Goal: Find specific page/section: Find specific page/section

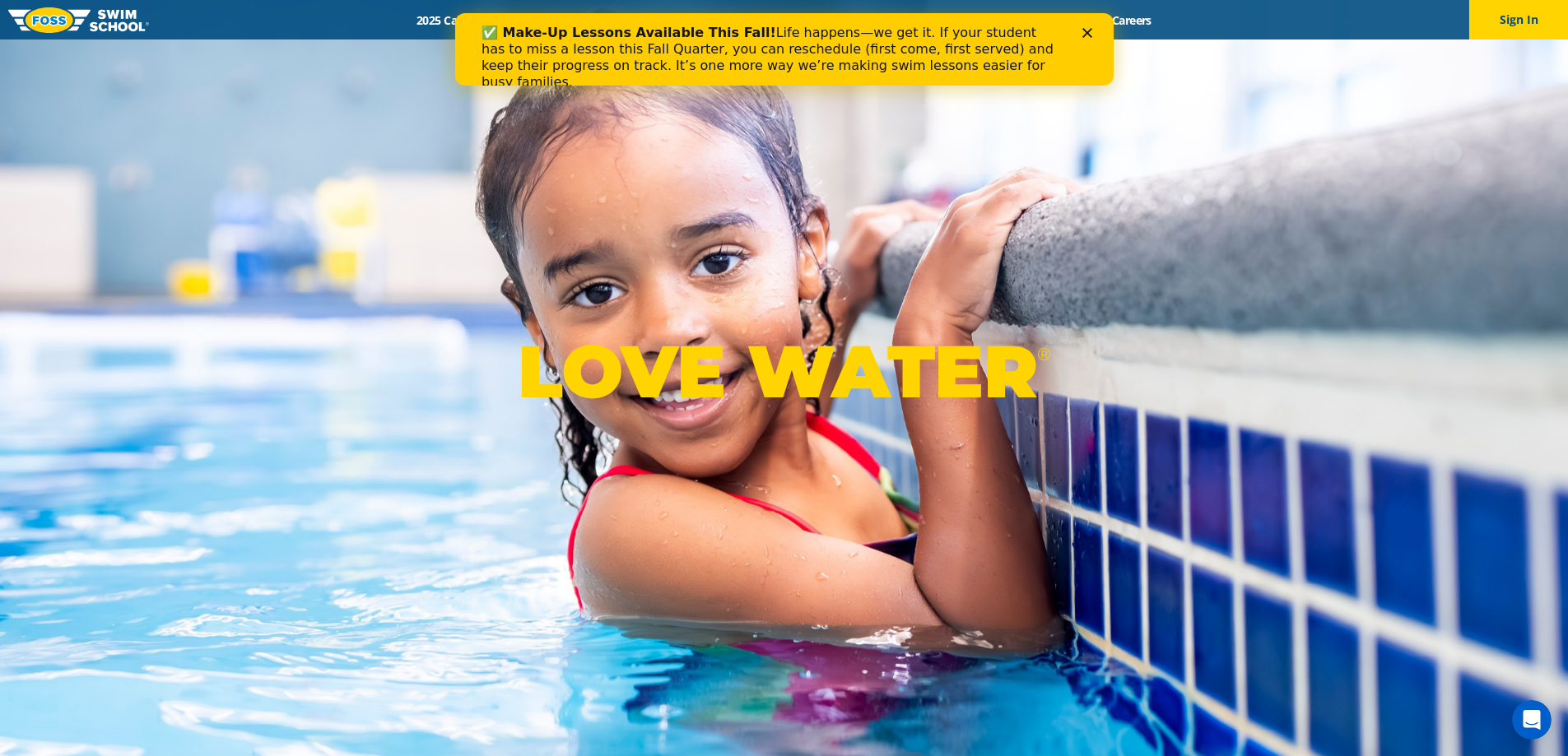
drag, startPoint x: 1066, startPoint y: 31, endPoint x: 610, endPoint y: 19, distance: 456.2
click at [610, 19] on div "✅ Make-Up Lessons Available This Fall! Life happens—we get it. If your student …" at bounding box center [784, 49] width 658 height 72
click at [1084, 35] on icon "Close" at bounding box center [1086, 33] width 10 height 10
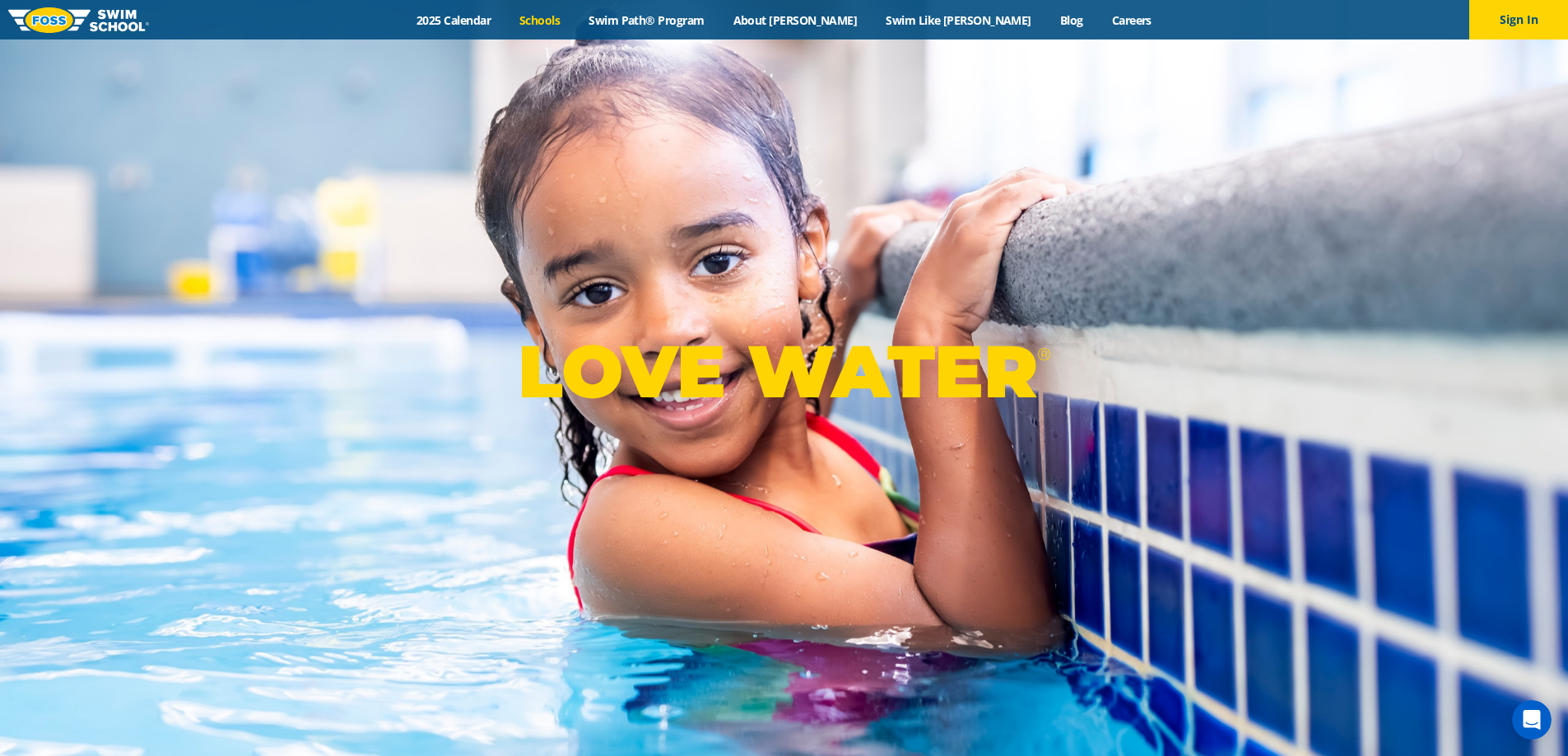
click at [574, 19] on link "Schools" at bounding box center [539, 21] width 69 height 16
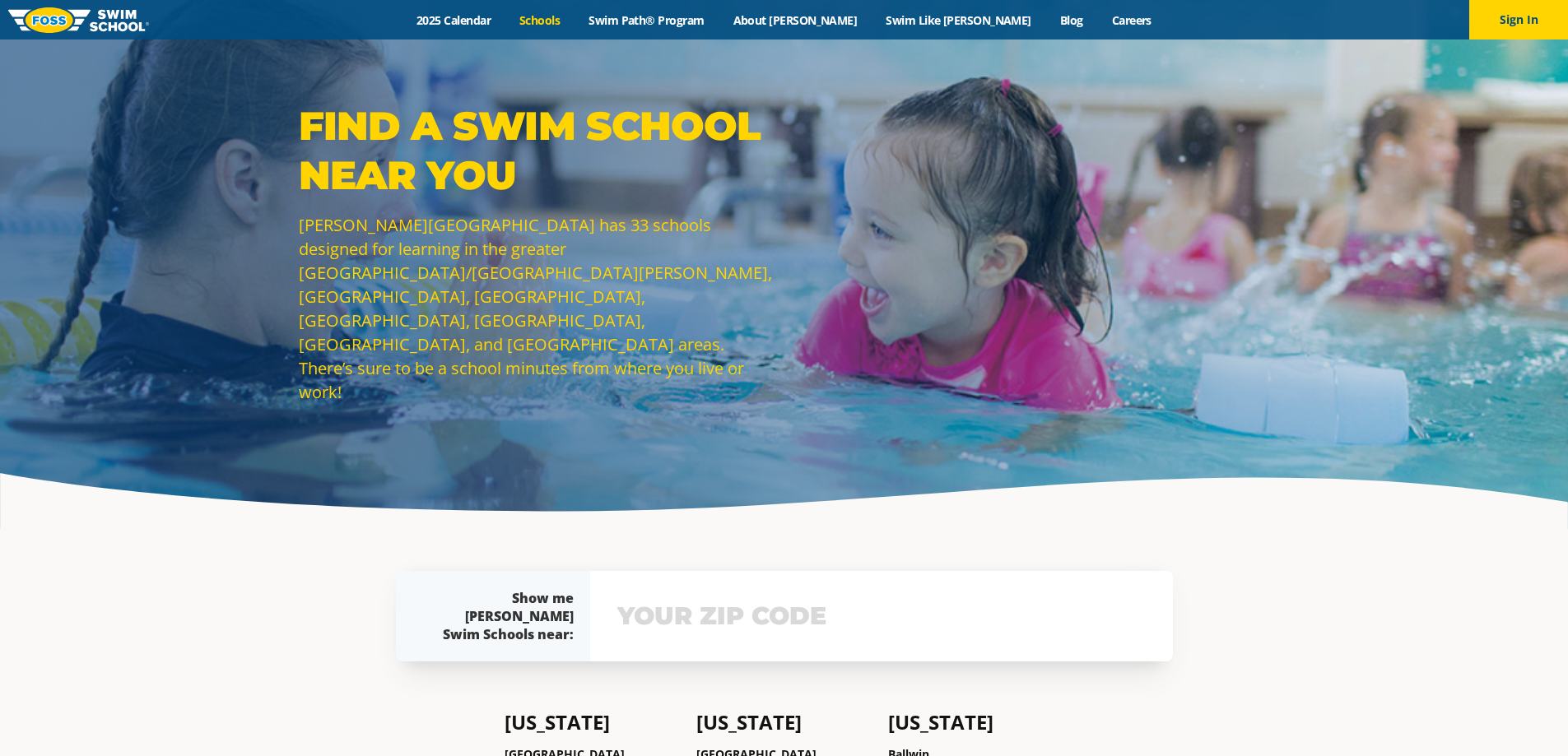
scroll to position [75, 0]
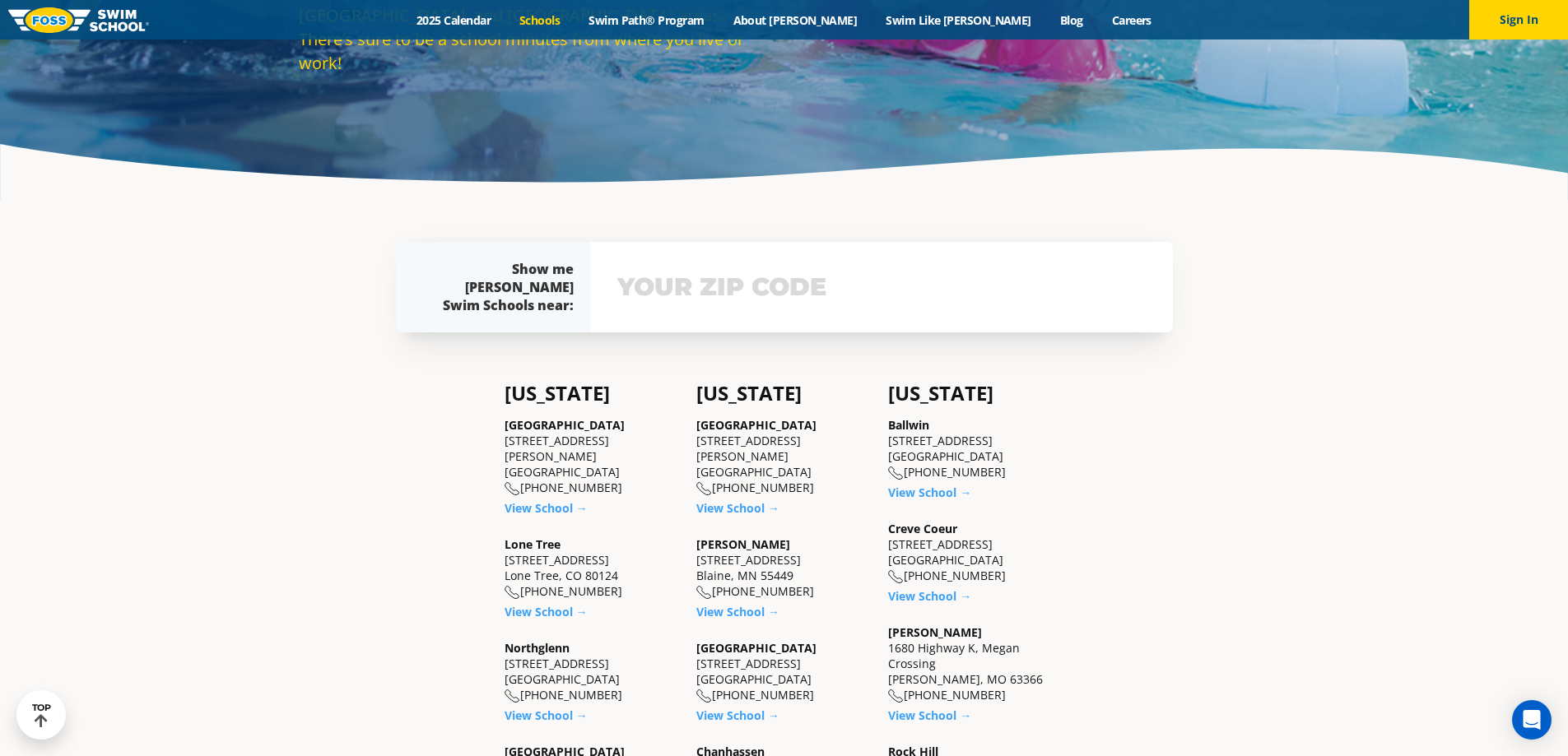
click at [834, 278] on input "text" at bounding box center [880, 287] width 536 height 48
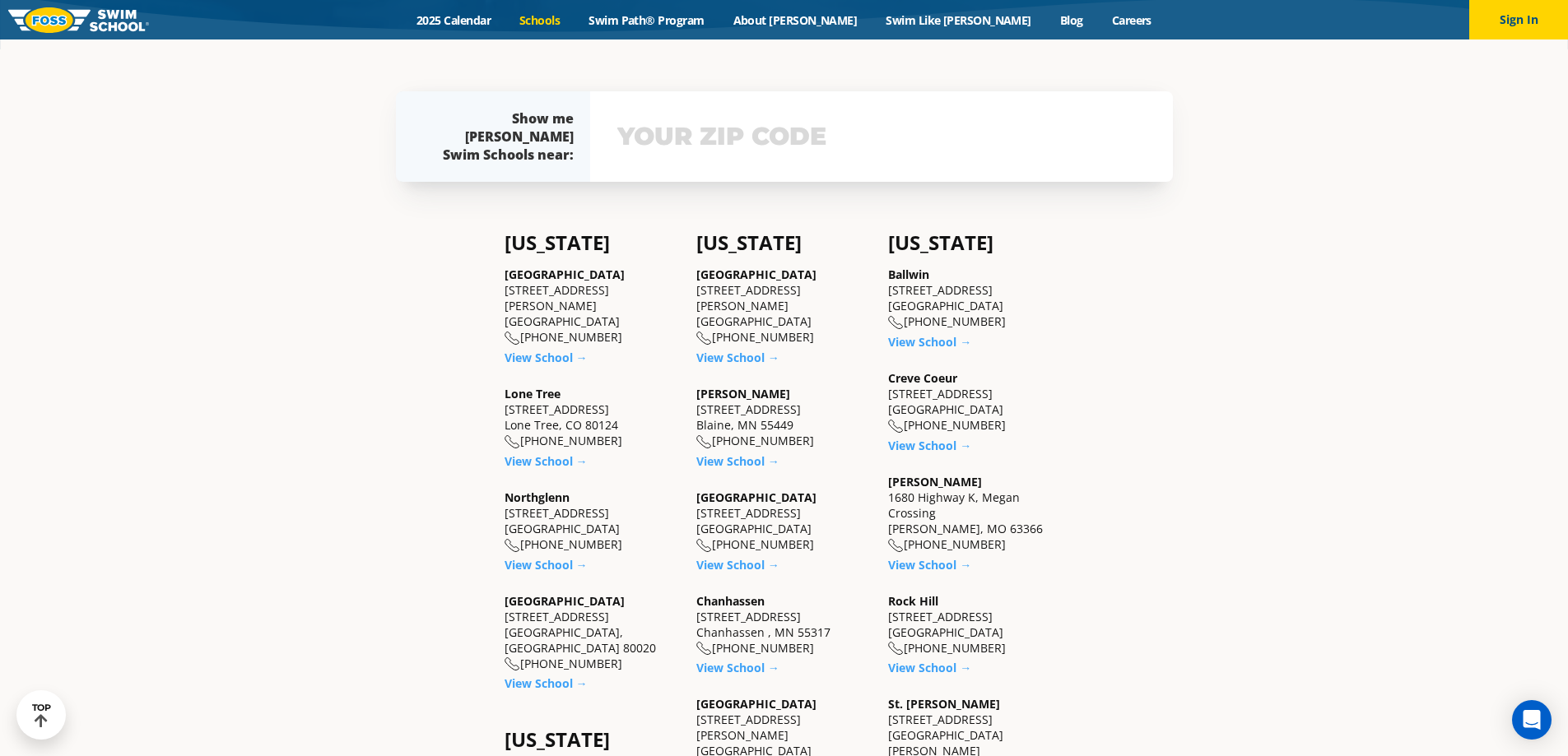
scroll to position [488, 0]
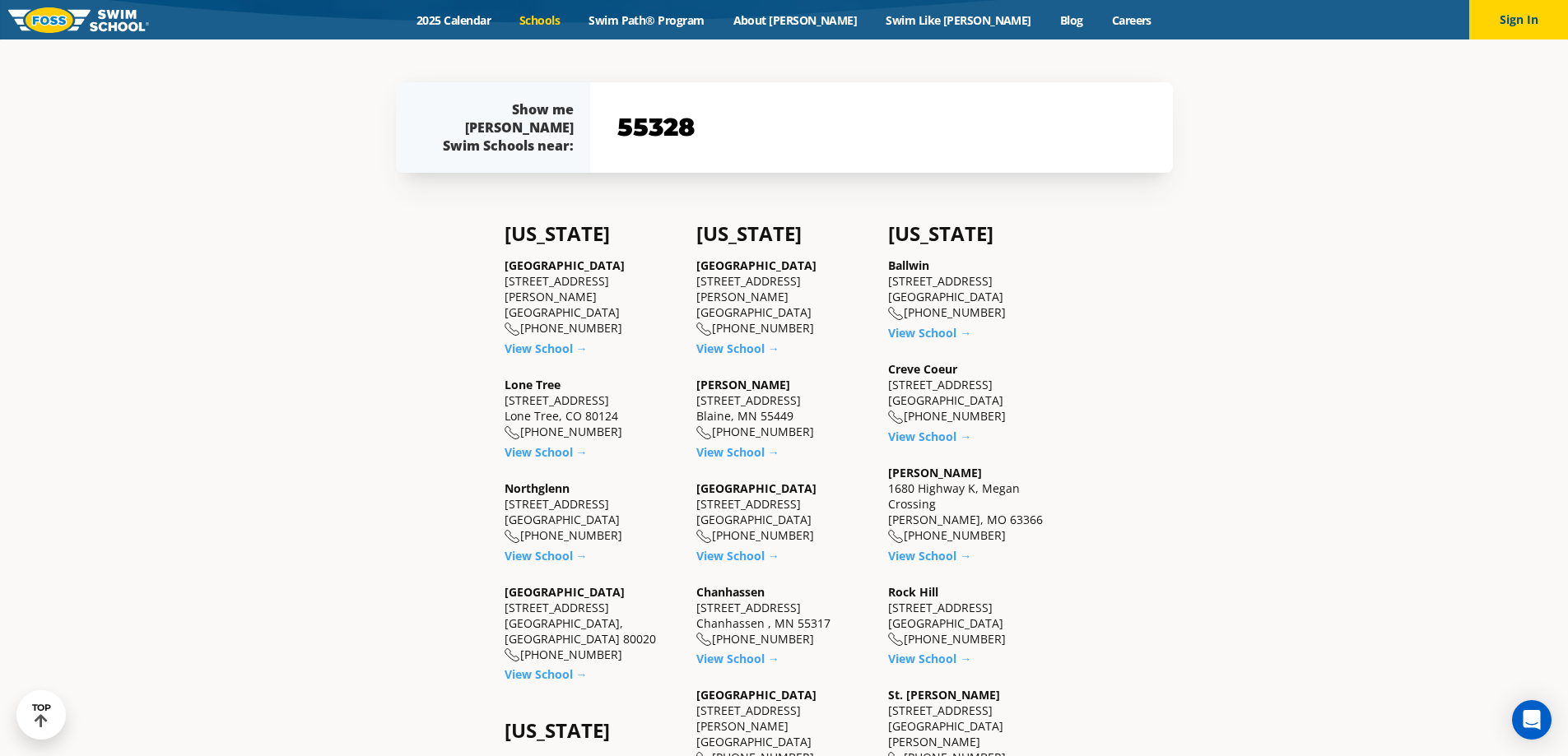
type input "55328"
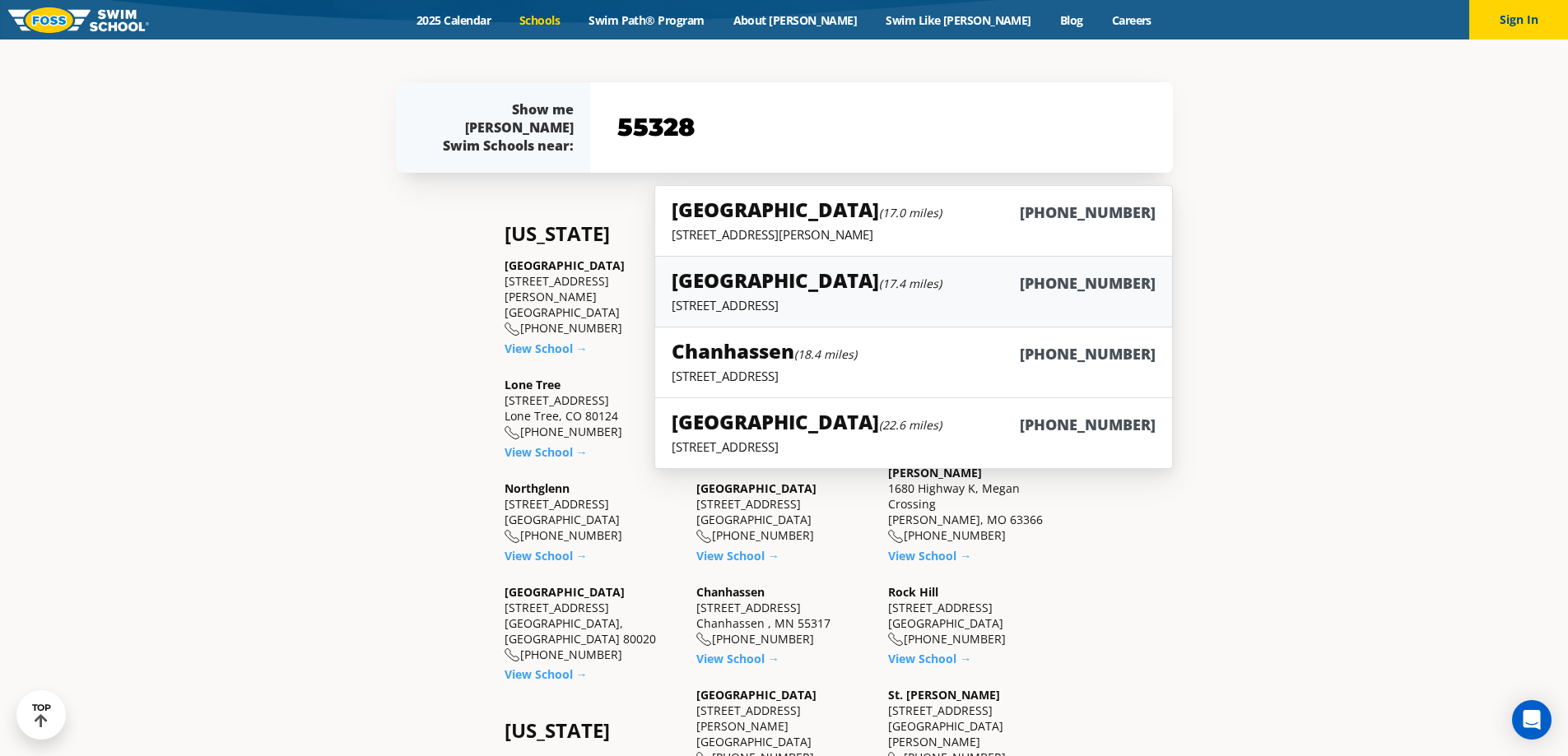
click at [935, 305] on p "3155 Empire Lane N, Plymouth, MN 55447" at bounding box center [912, 305] width 483 height 17
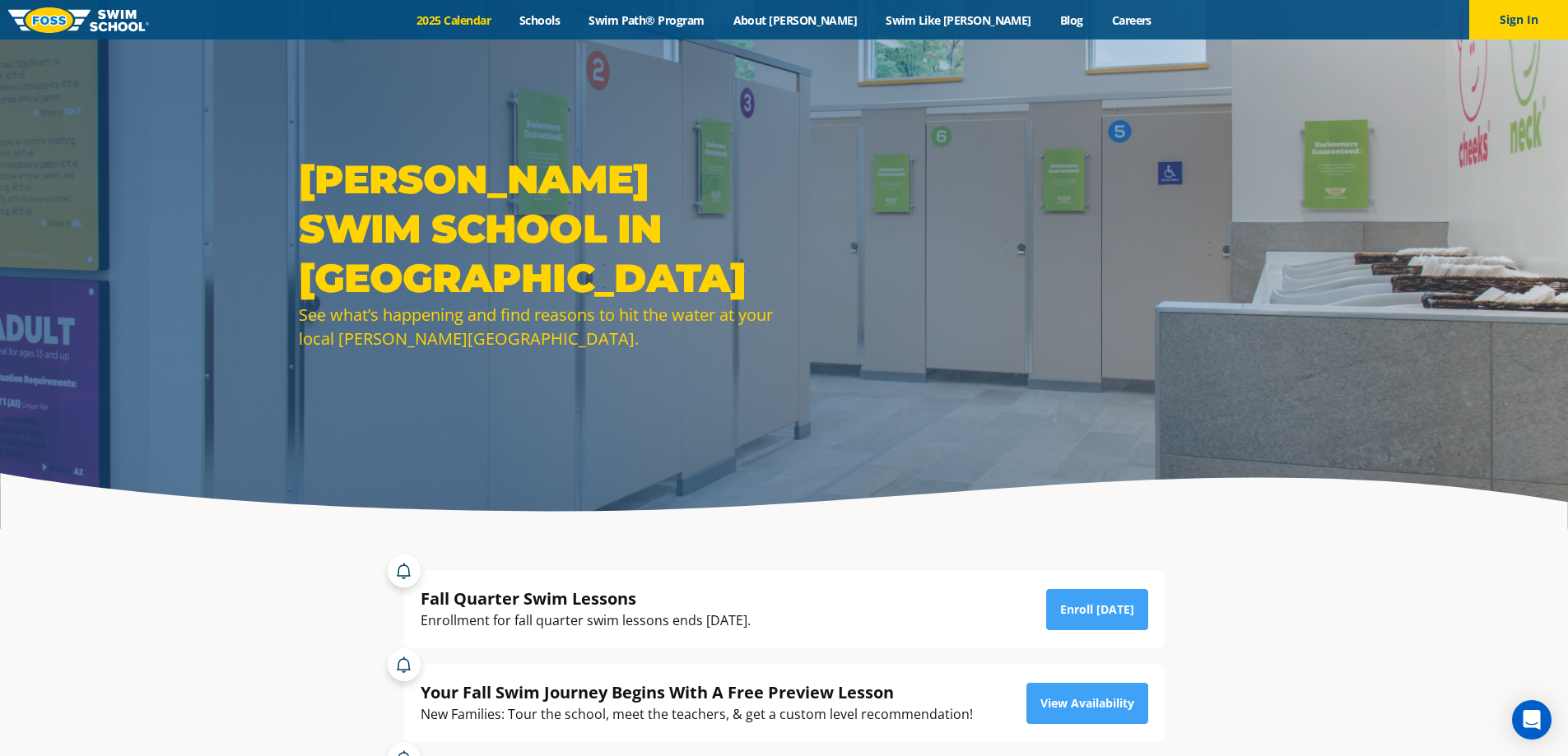
click at [505, 20] on link "2025 Calendar" at bounding box center [453, 21] width 103 height 16
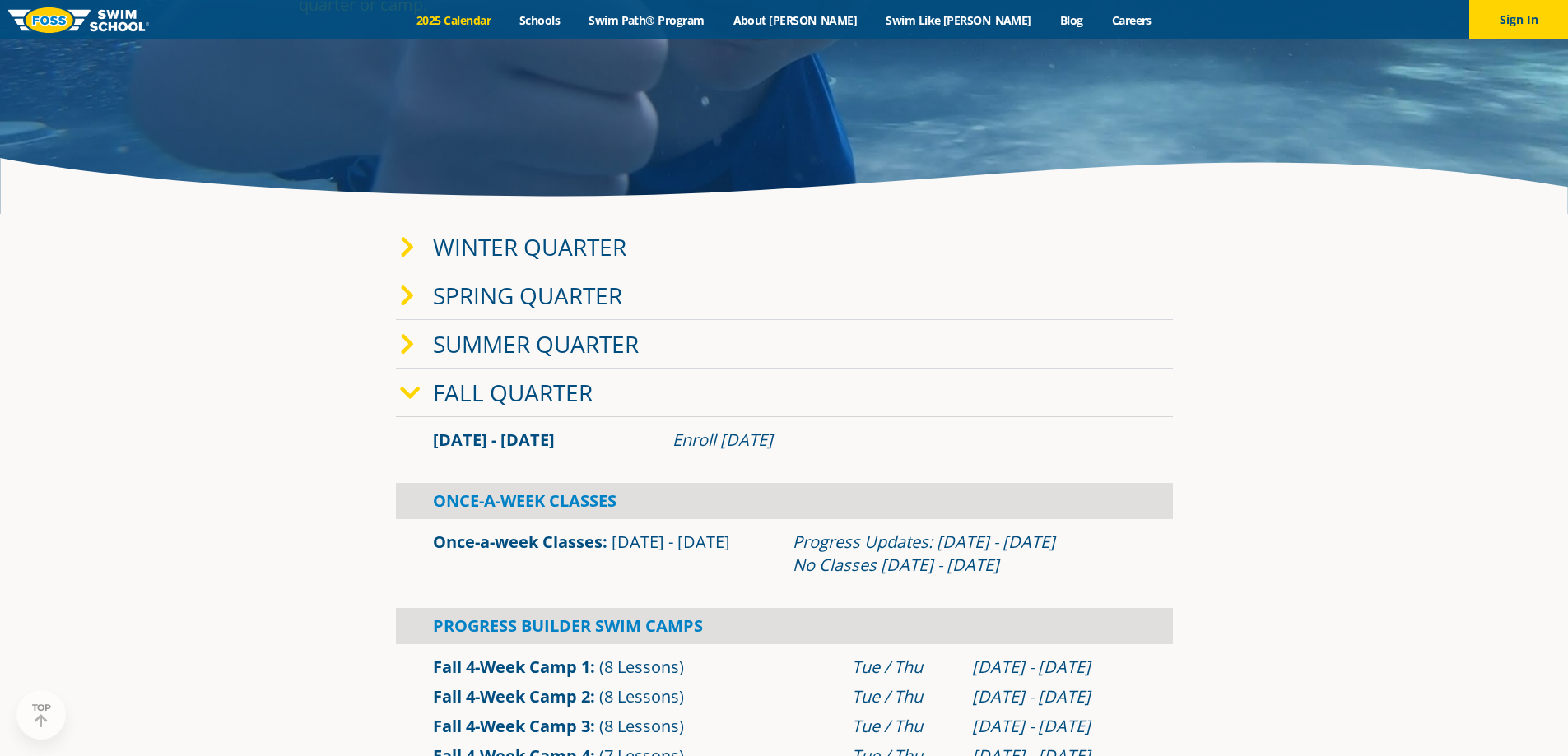
scroll to position [329, 0]
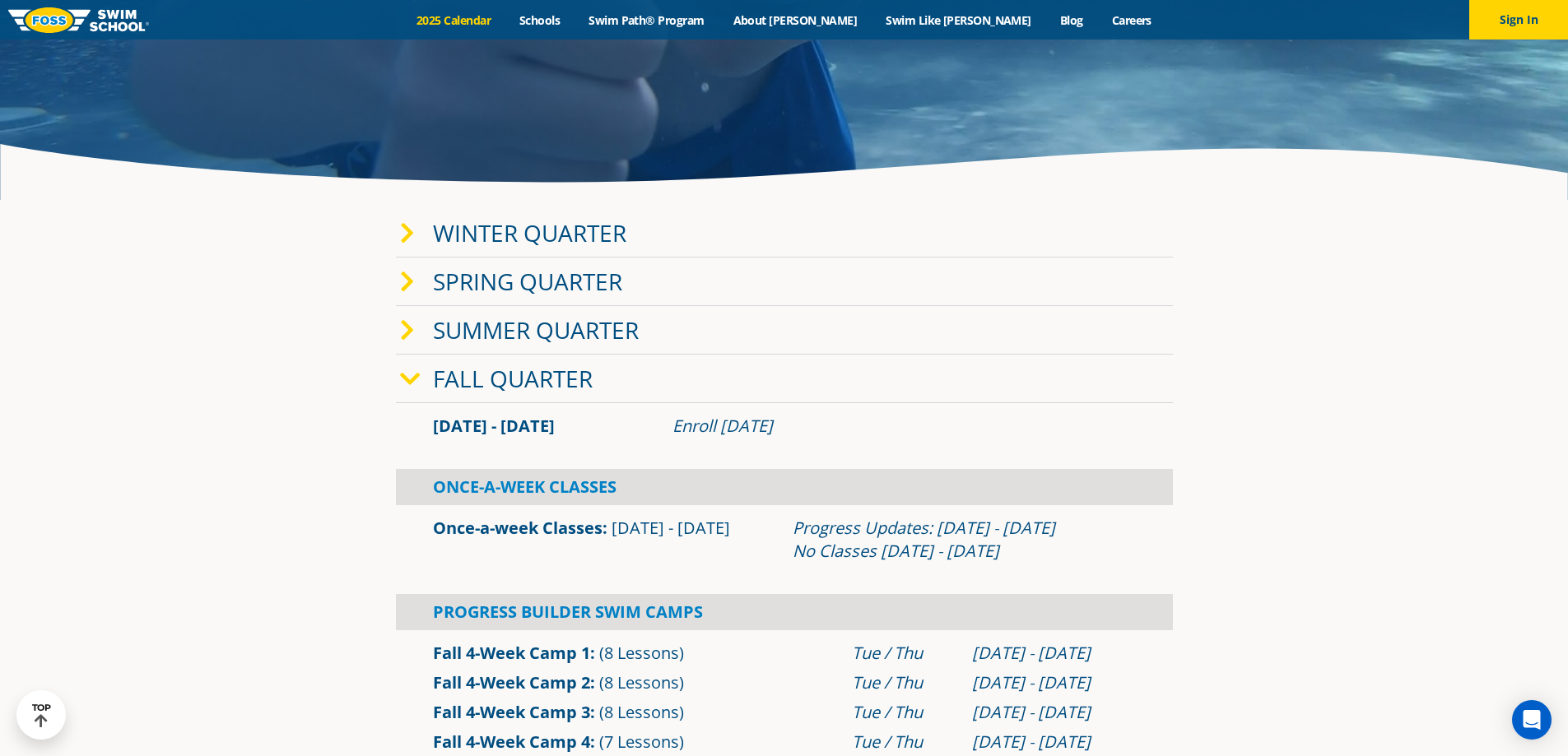
click at [563, 234] on link "Winter Quarter" at bounding box center [530, 232] width 193 height 31
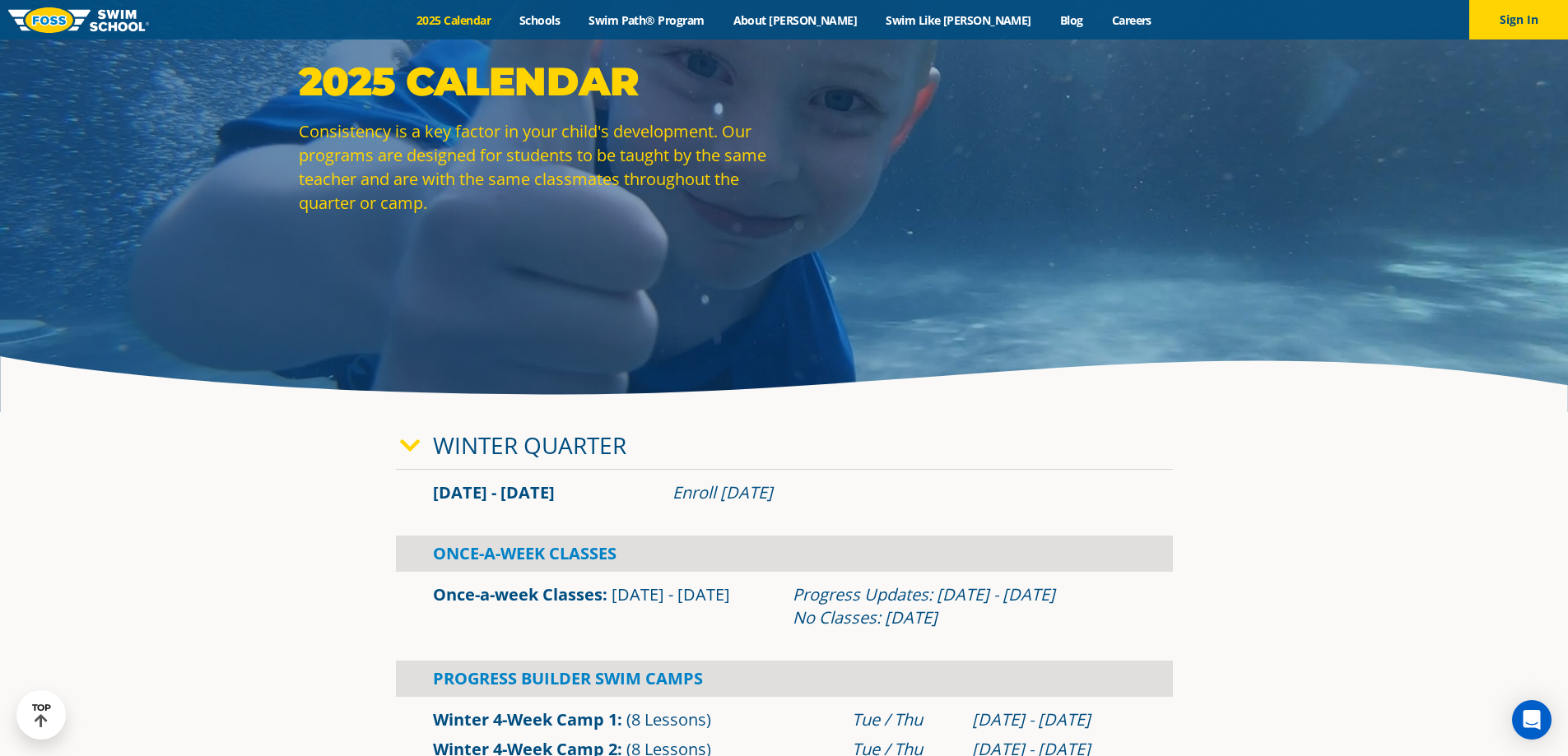
scroll to position [0, 0]
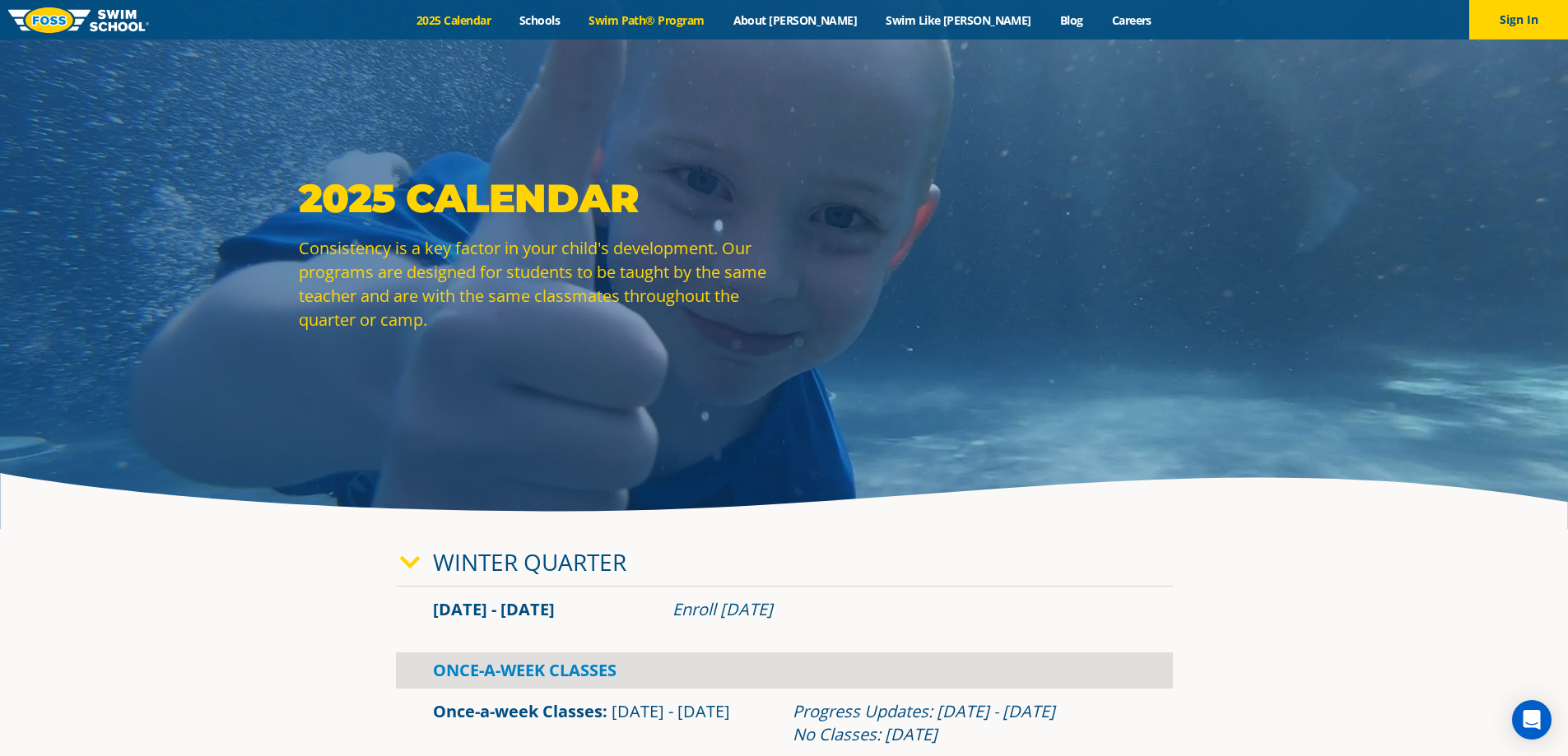
click at [718, 16] on link "Swim Path® Program" at bounding box center [646, 21] width 144 height 16
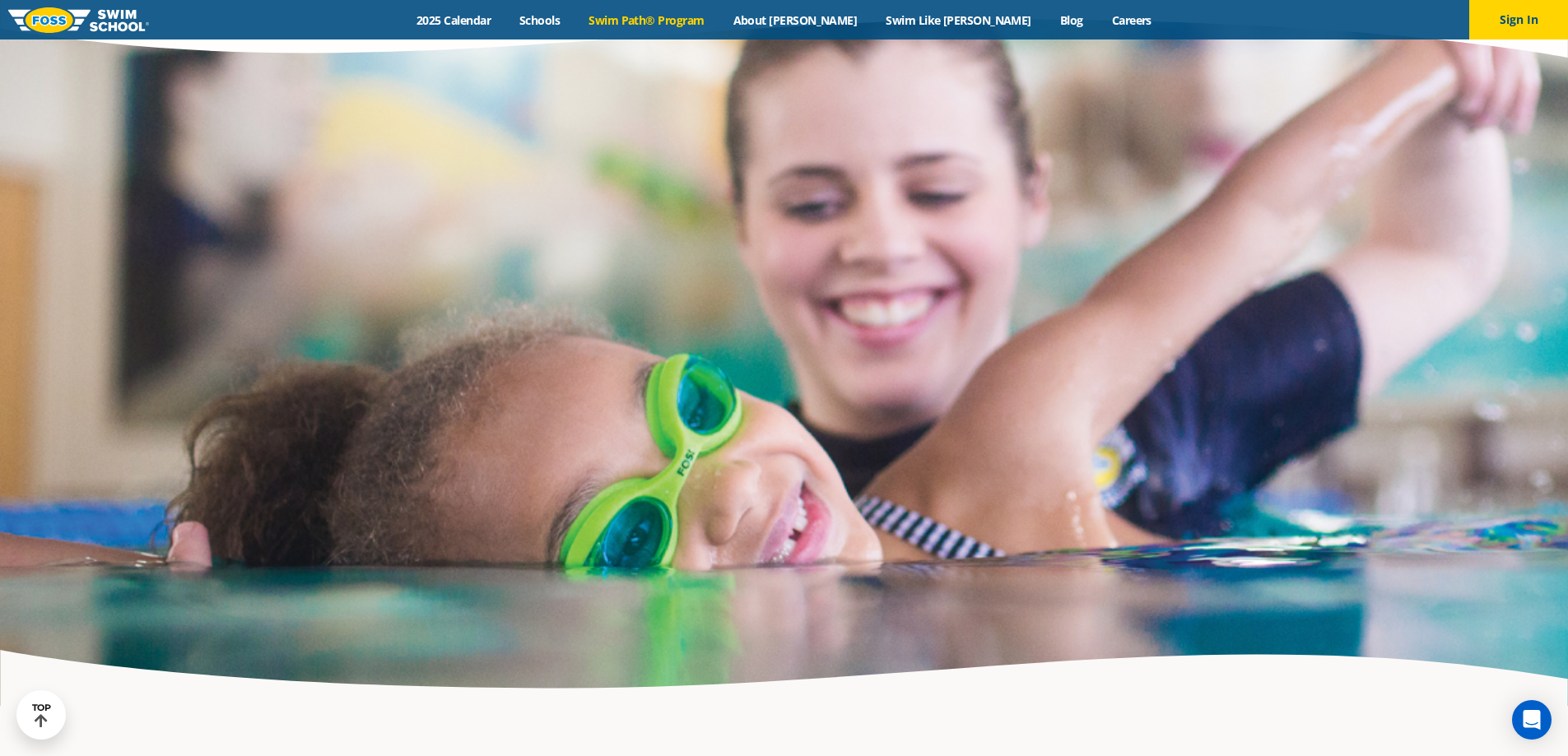
scroll to position [4442, 0]
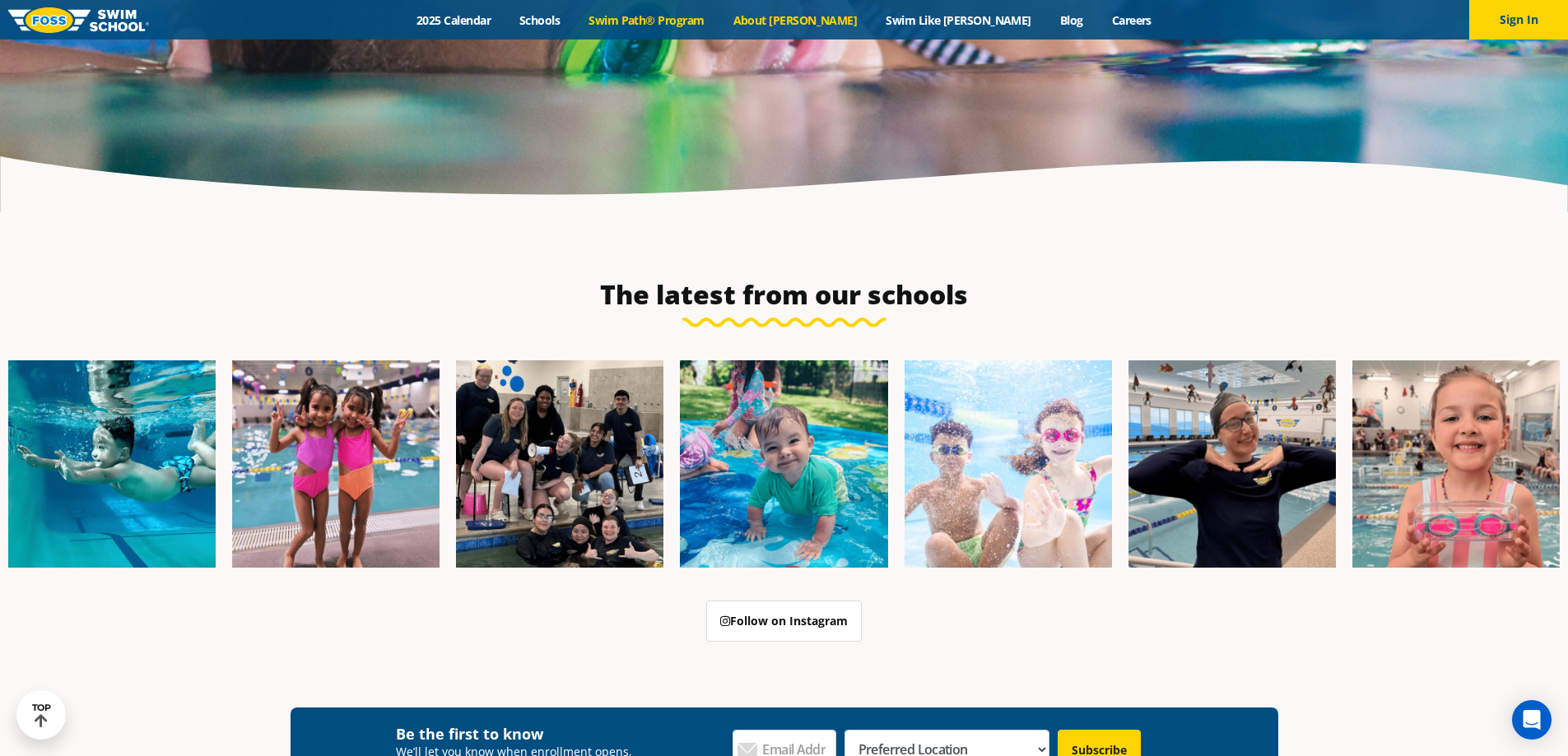
click at [811, 21] on link "About [PERSON_NAME]" at bounding box center [794, 21] width 153 height 16
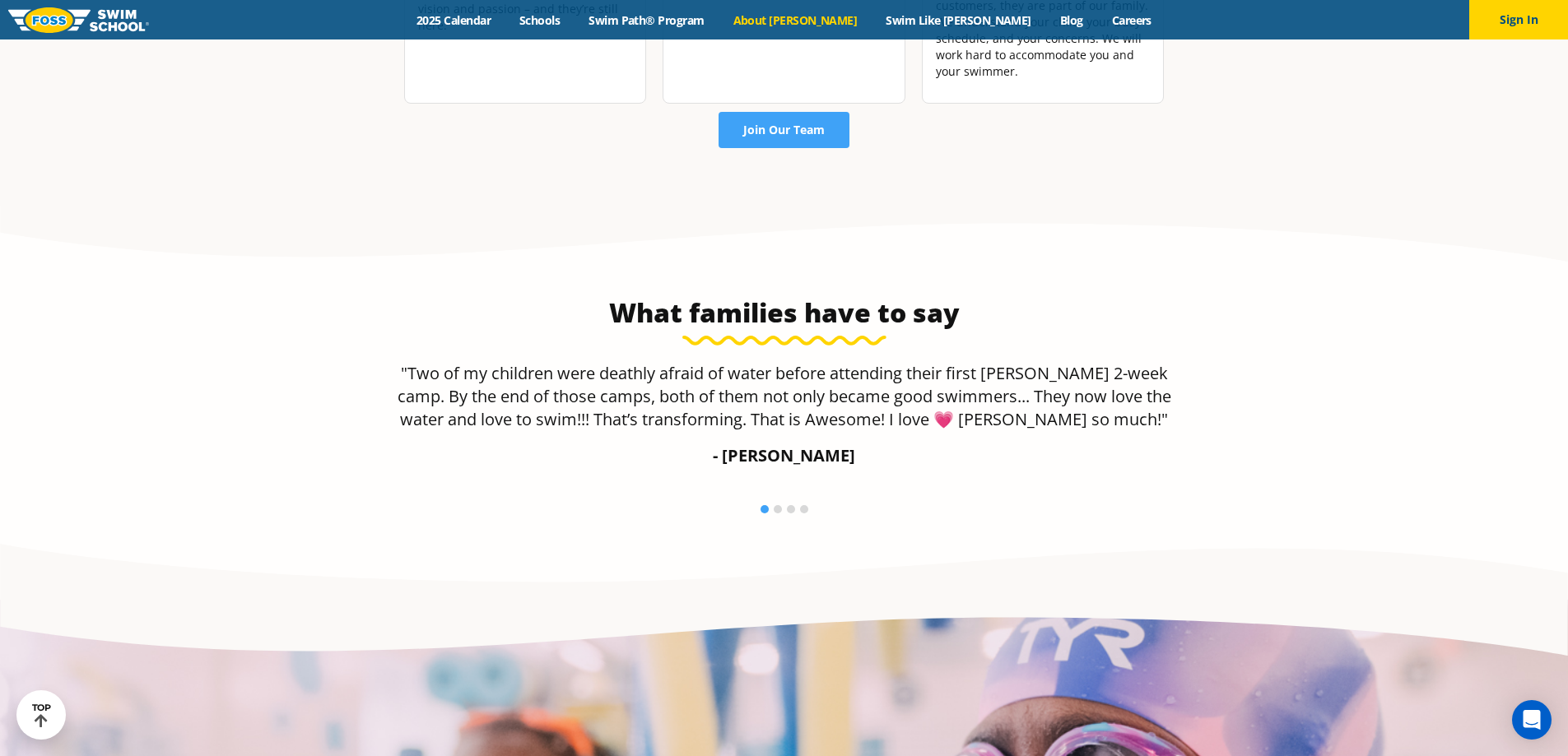
scroll to position [2961, 0]
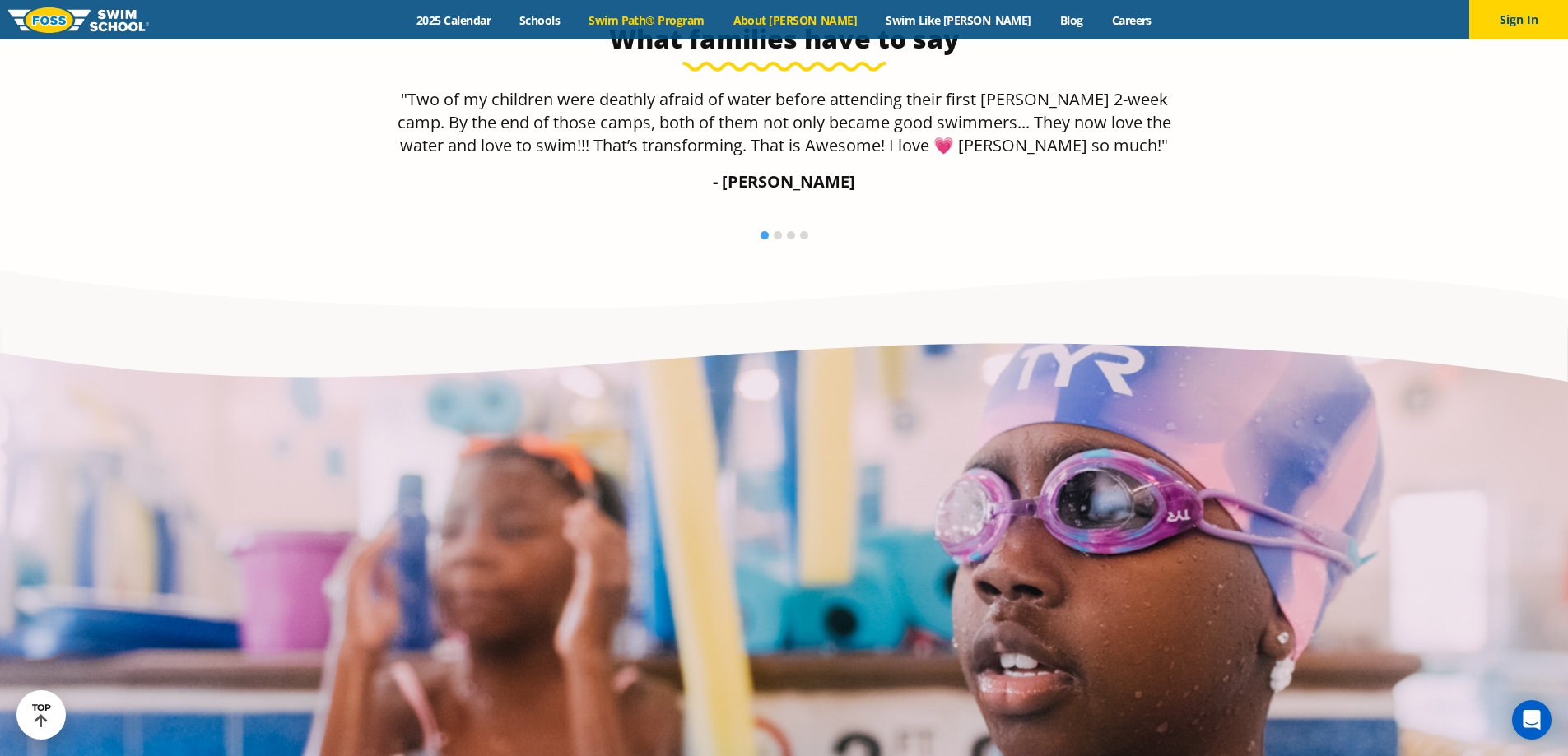
click at [663, 23] on link "Swim Path® Program" at bounding box center [646, 21] width 144 height 16
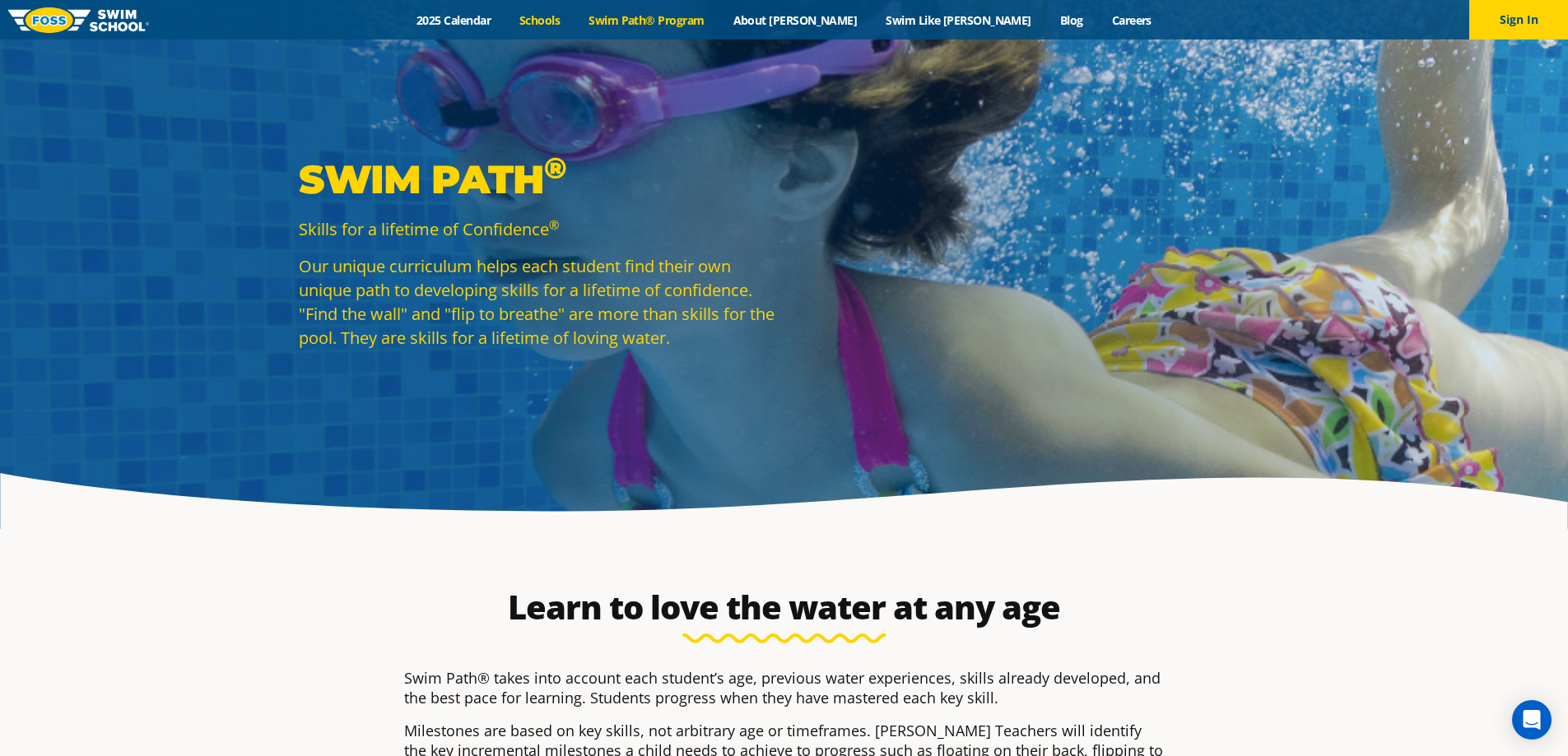
click at [574, 19] on link "Schools" at bounding box center [539, 21] width 69 height 16
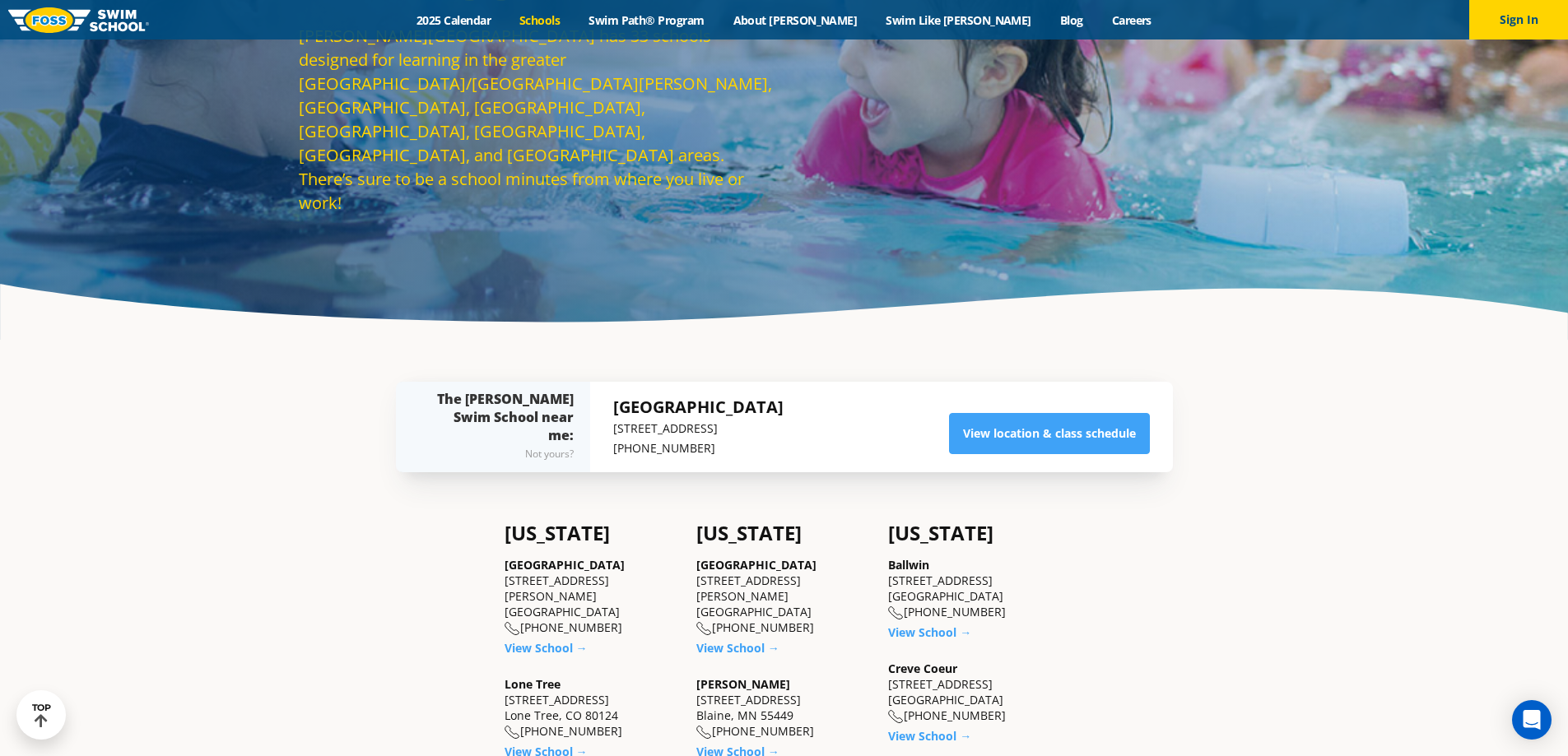
scroll to position [164, 0]
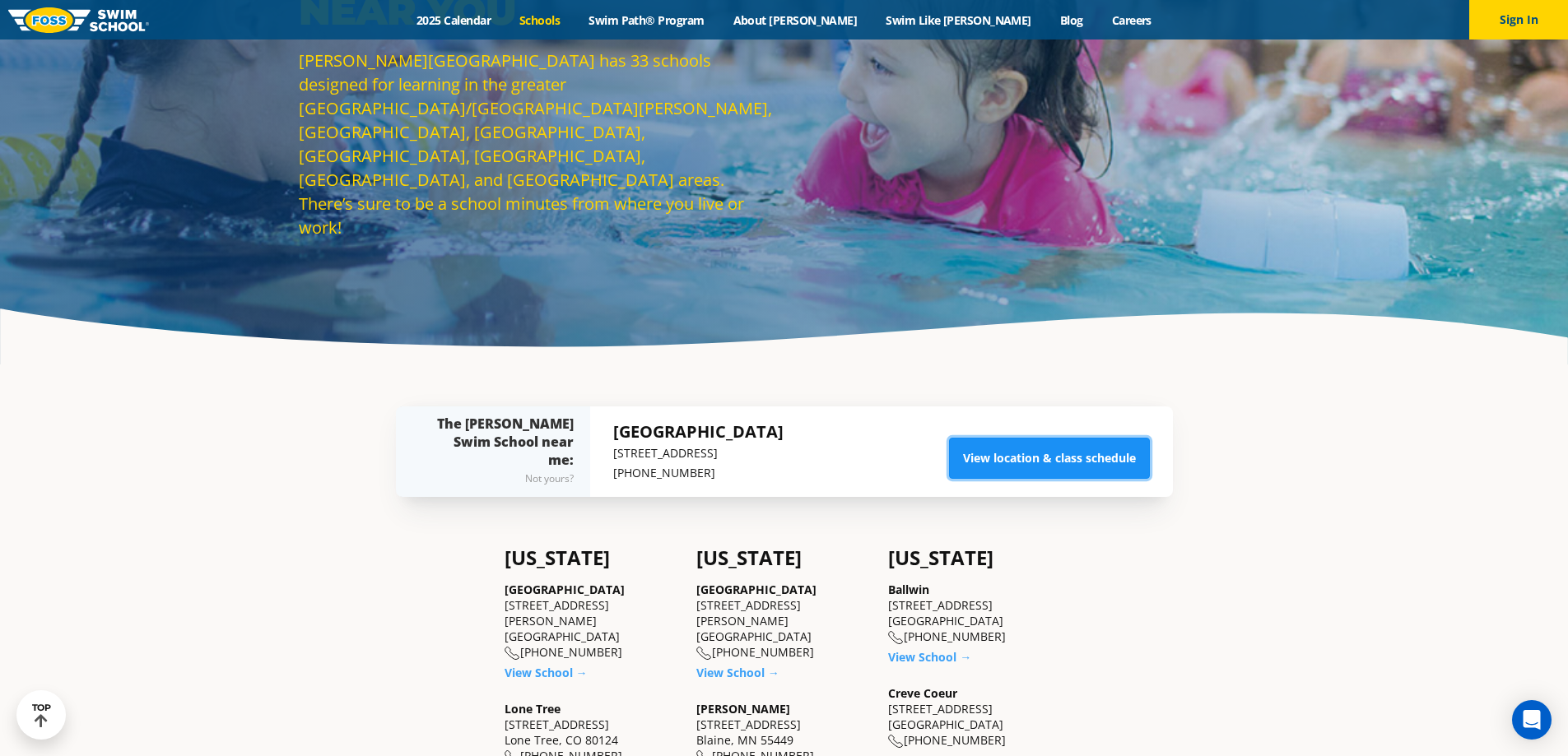
click at [1081, 451] on link "View location & class schedule" at bounding box center [1049, 458] width 201 height 41
